Goal: Find specific page/section: Find specific page/section

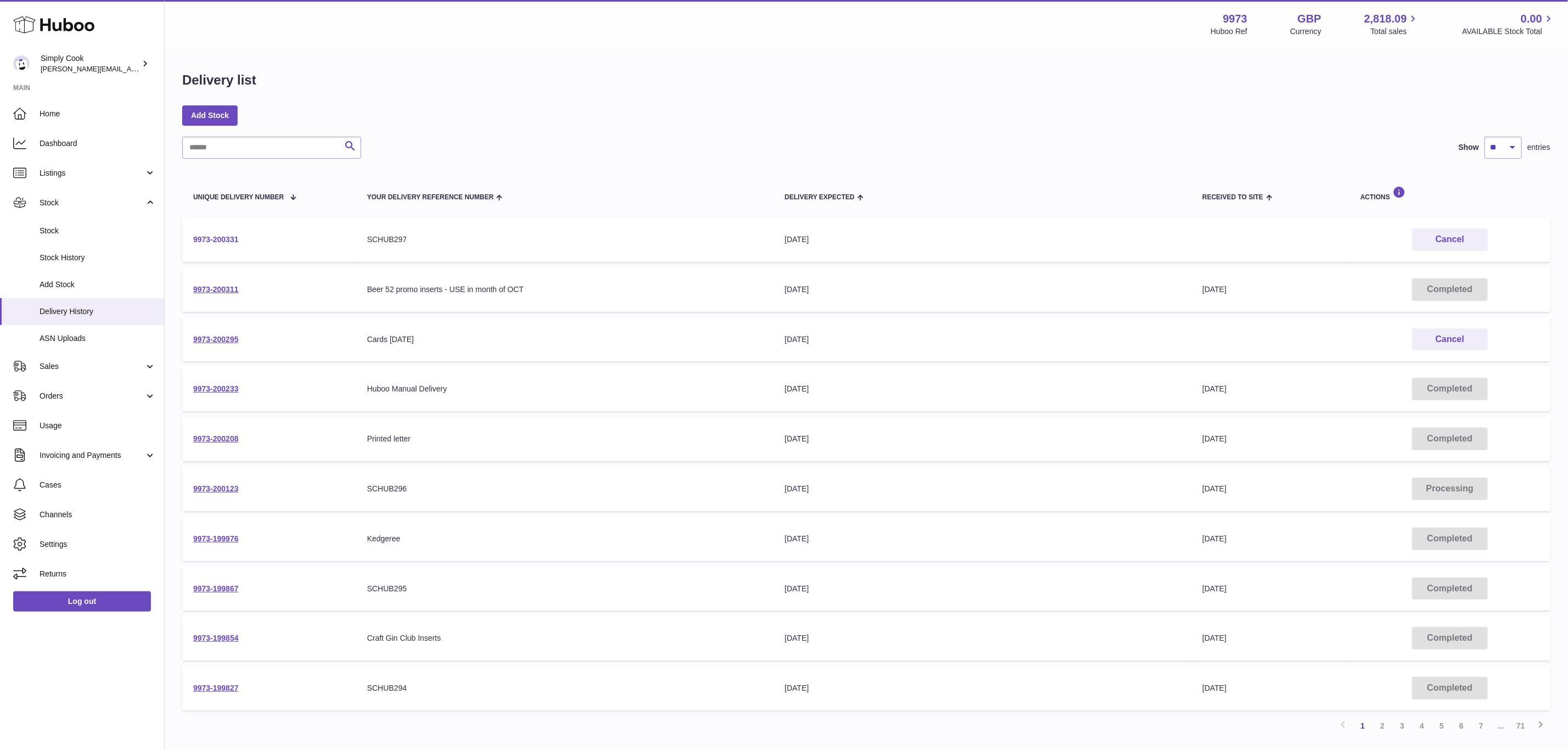
click at [225, 236] on link "9973-200331" at bounding box center [216, 240] width 45 height 9
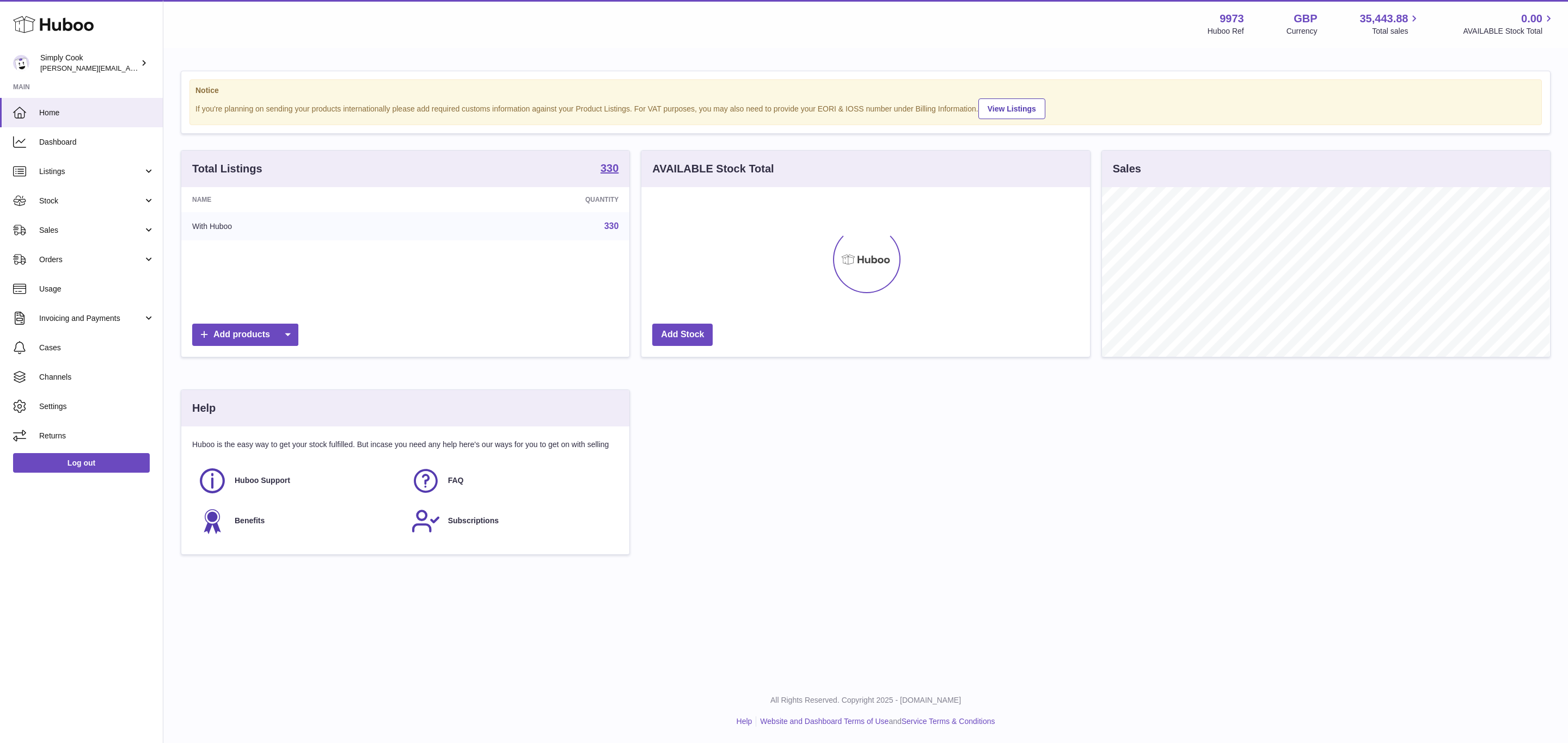
scroll to position [170, 448]
click at [56, 229] on span "Sales" at bounding box center [91, 231] width 104 height 10
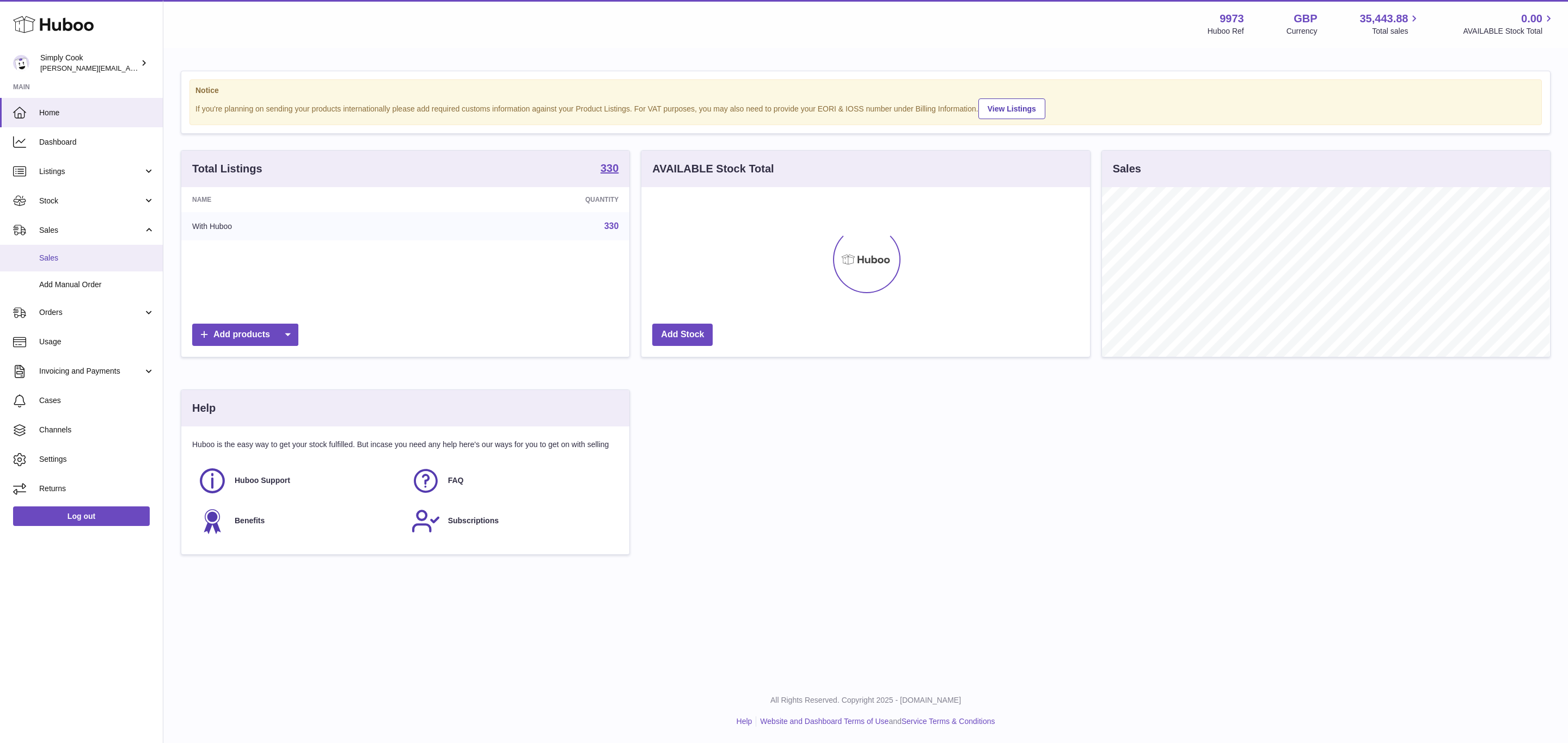
click at [49, 257] on span "Sales" at bounding box center [97, 258] width 116 height 10
